Goal: Find specific page/section: Find specific page/section

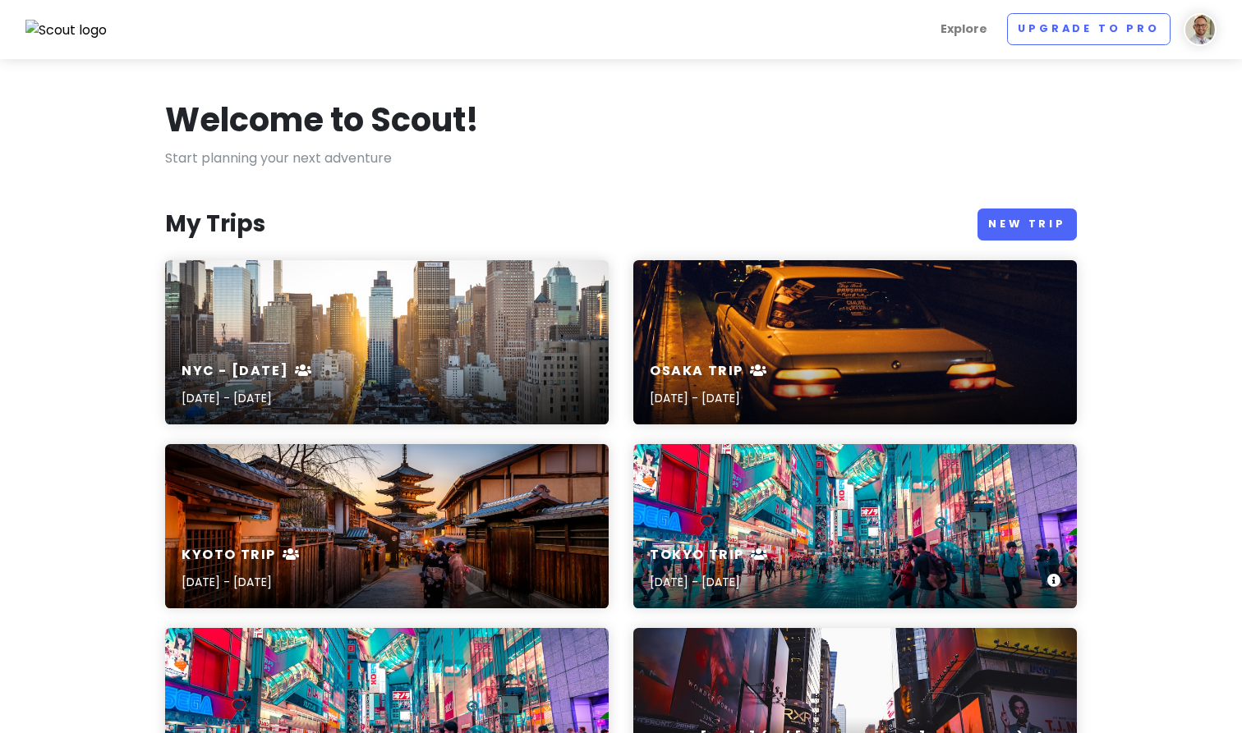
click at [763, 551] on icon at bounding box center [760, 554] width 18 height 13
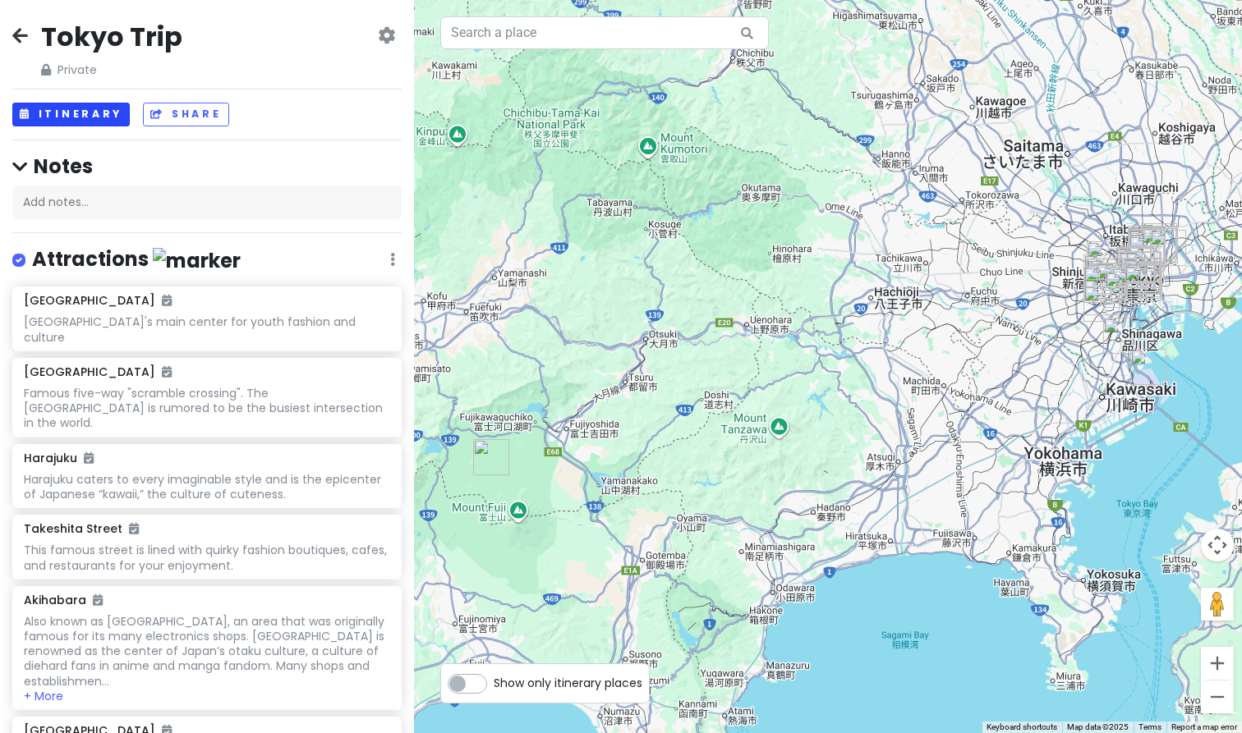
click at [69, 113] on button "Itinerary" at bounding box center [70, 115] width 117 height 24
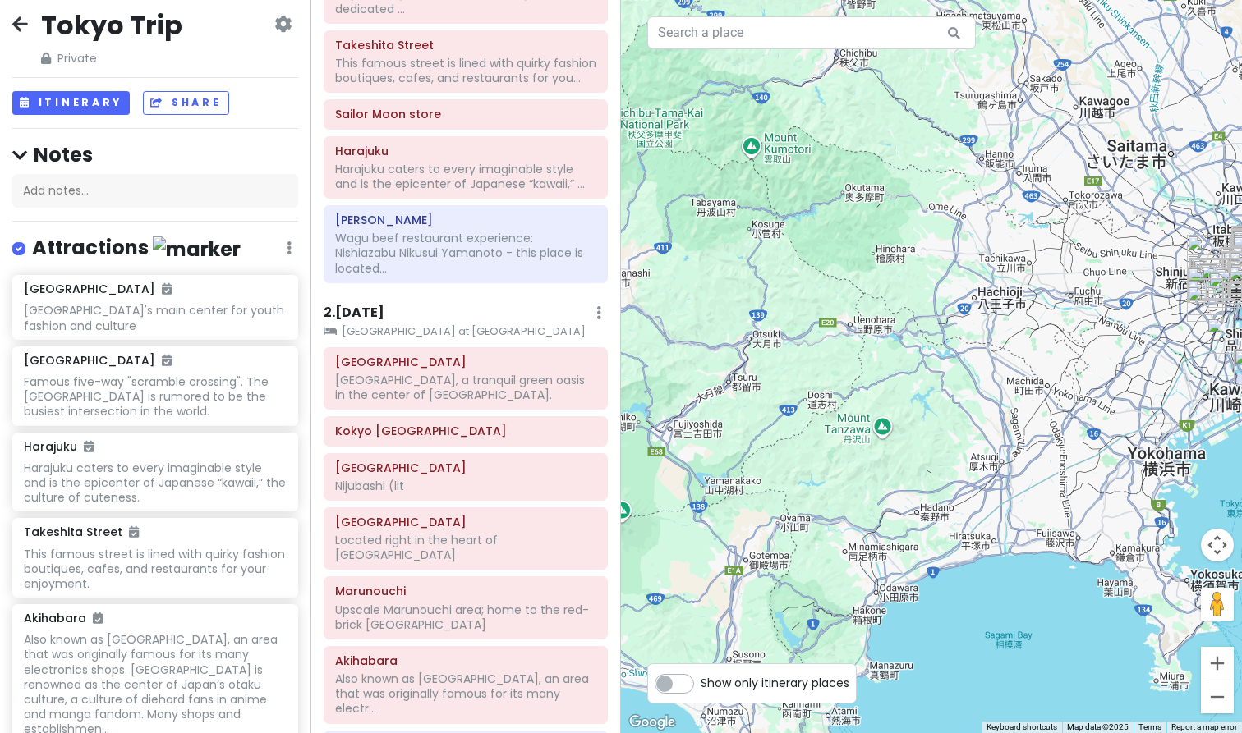
scroll to position [513, 0]
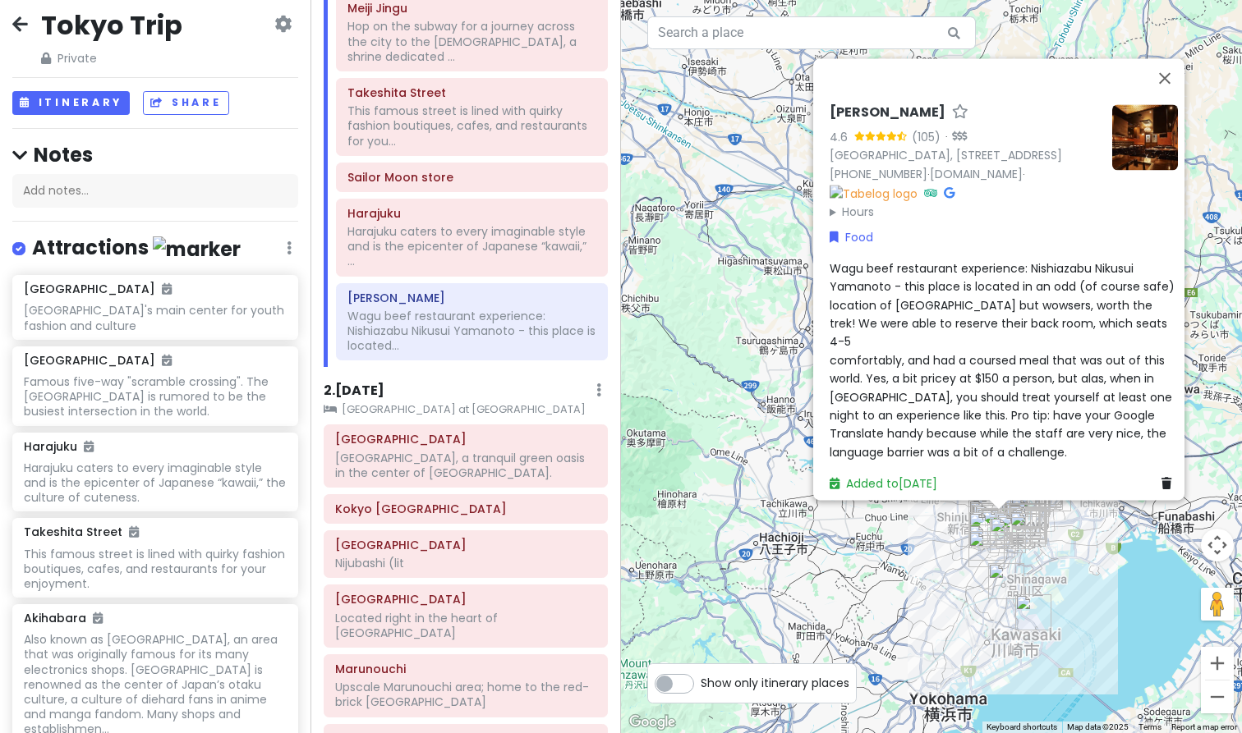
drag, startPoint x: 825, startPoint y: 110, endPoint x: 1034, endPoint y: 119, distance: 209.6
click at [1034, 119] on div "[PERSON_NAME]" at bounding box center [964, 116] width 269 height 24
copy h6 "[PERSON_NAME]"
click at [1177, 78] on button "Close" at bounding box center [1164, 77] width 39 height 39
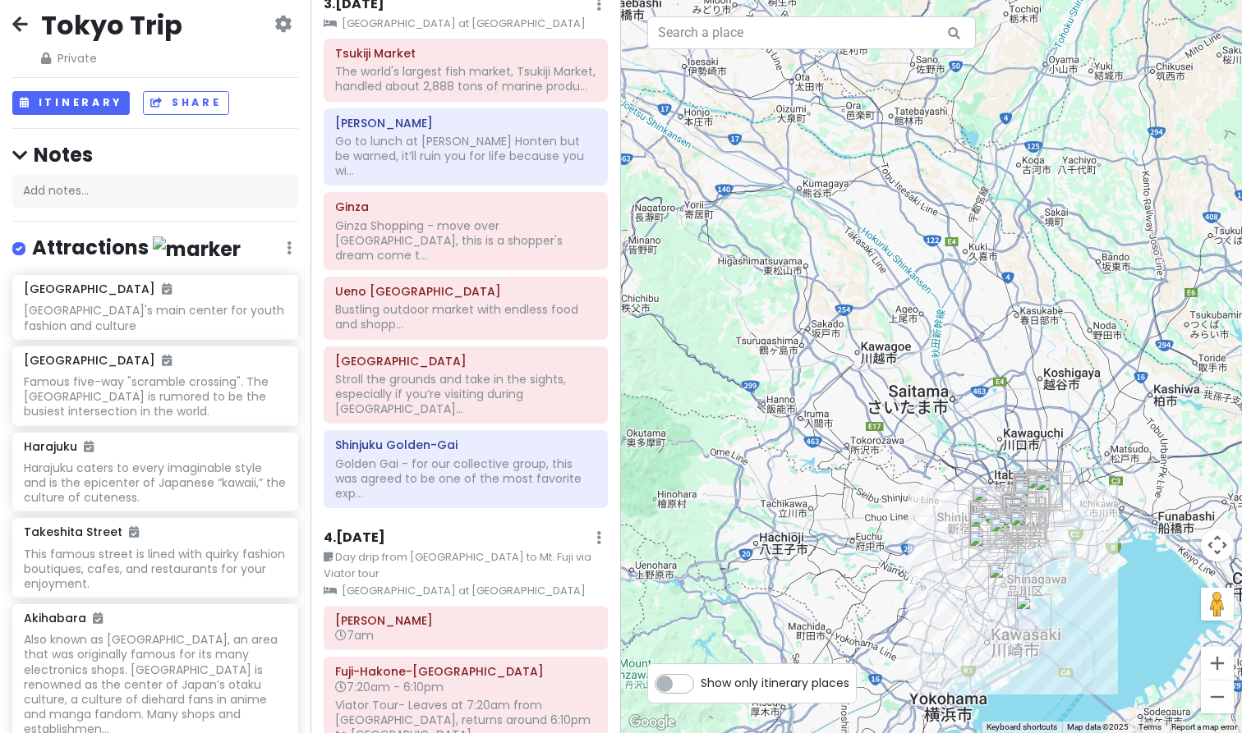
scroll to position [1686, 0]
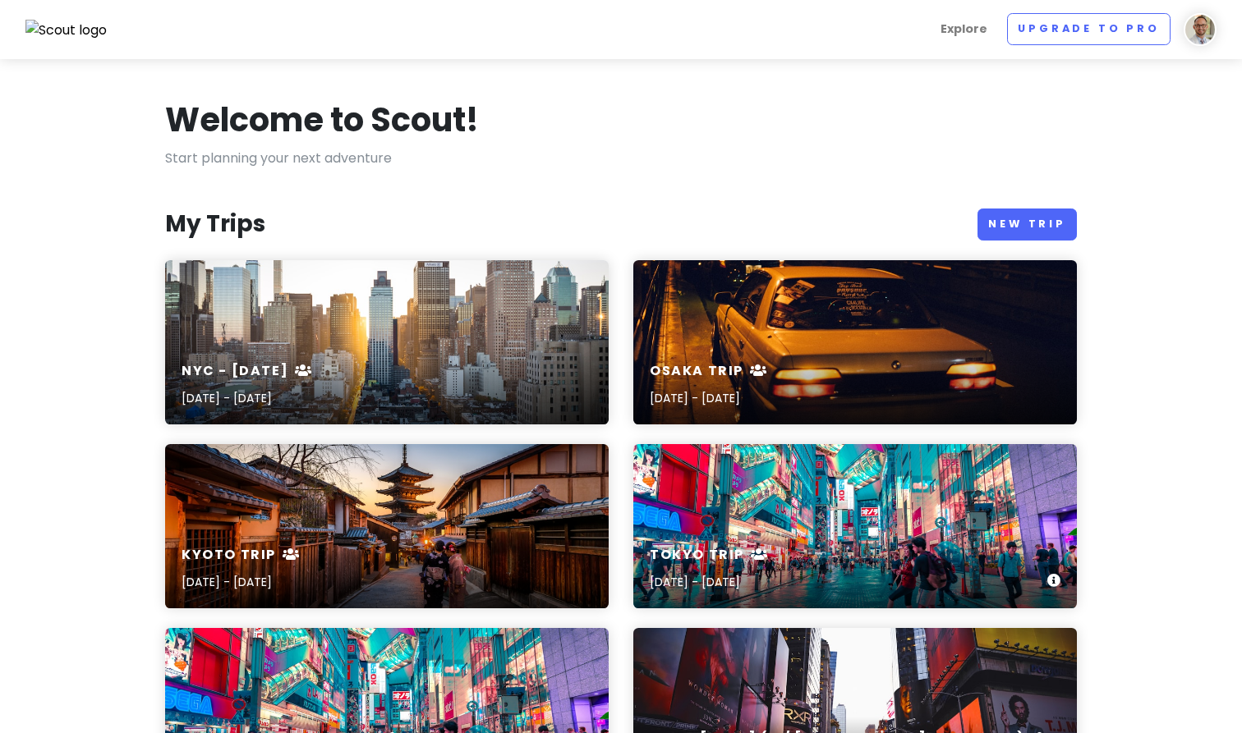
click at [801, 507] on div "Tokyo Trip [DATE] - [DATE]" at bounding box center [855, 526] width 444 height 164
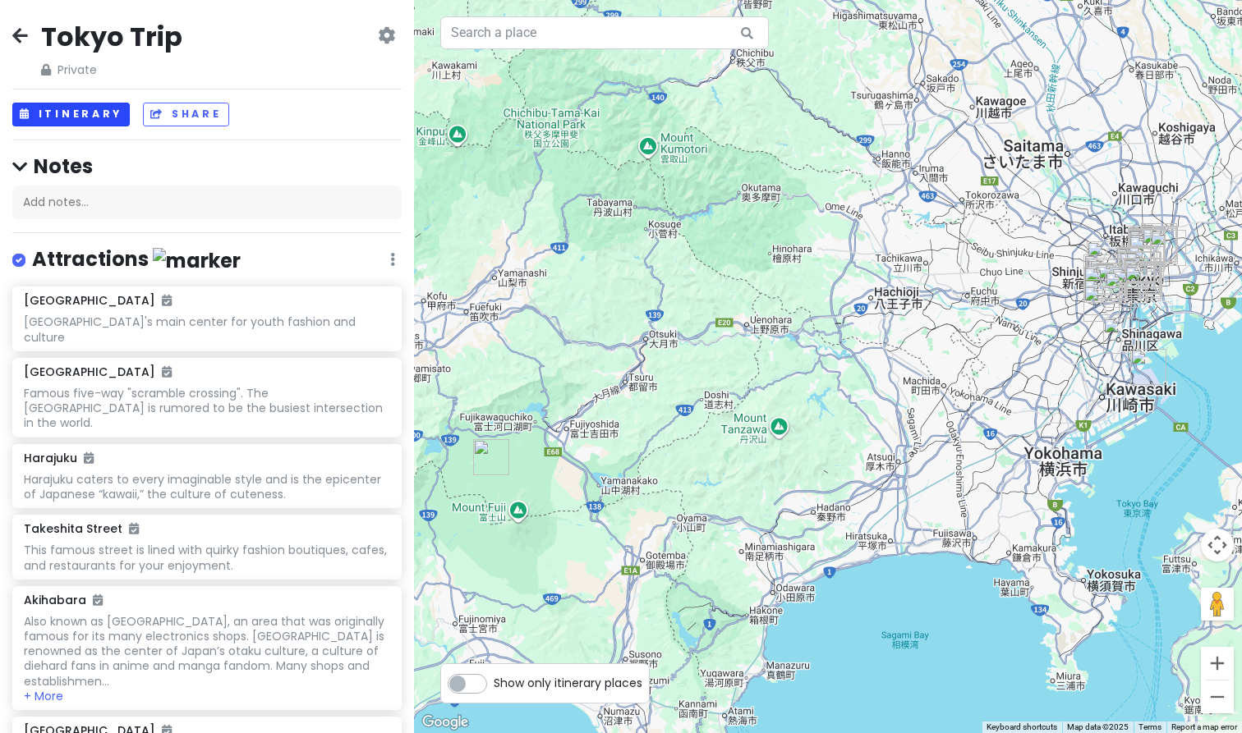
click at [94, 113] on button "Itinerary" at bounding box center [70, 115] width 117 height 24
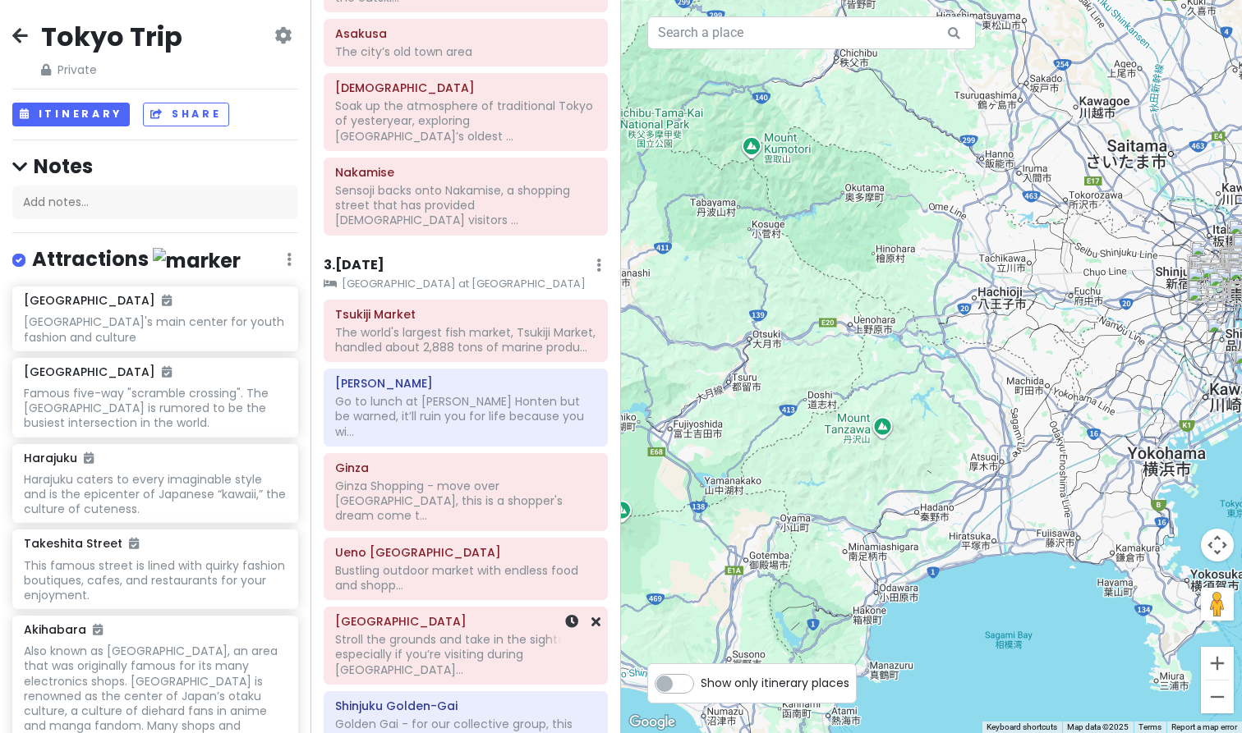
scroll to position [1406, 0]
